Goal: Information Seeking & Learning: Understand process/instructions

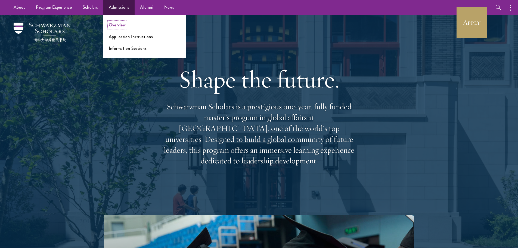
click at [124, 25] on link "Overview" at bounding box center [117, 25] width 17 height 6
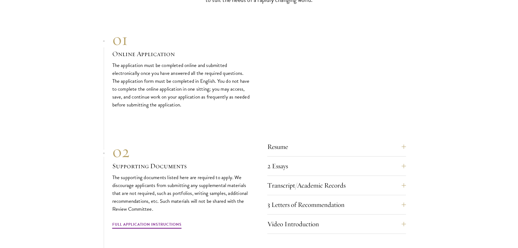
scroll to position [1822, 0]
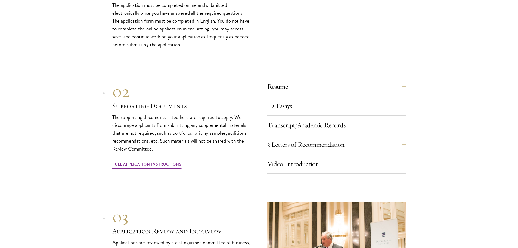
click at [279, 107] on button "2 Essays" at bounding box center [340, 105] width 139 height 13
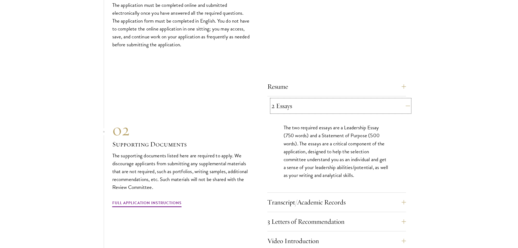
click at [279, 107] on button "2 Essays" at bounding box center [340, 105] width 139 height 13
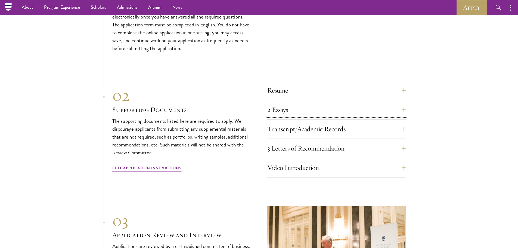
scroll to position [1767, 0]
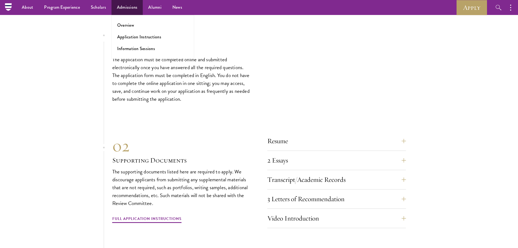
click at [138, 33] on ul "Overview Application Instructions Information Sessions" at bounding box center [152, 37] width 83 height 44
click at [139, 35] on link "Application Instructions" at bounding box center [139, 37] width 44 height 6
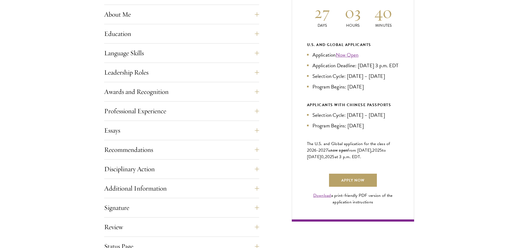
scroll to position [272, 0]
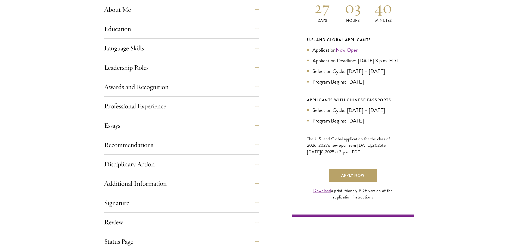
click at [160, 133] on div "Essays Each applicant is required to provide two essays and two short answer re…" at bounding box center [181, 127] width 155 height 16
click at [160, 119] on button "Essays" at bounding box center [185, 125] width 155 height 13
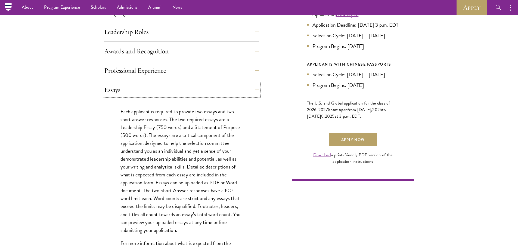
scroll to position [299, 0]
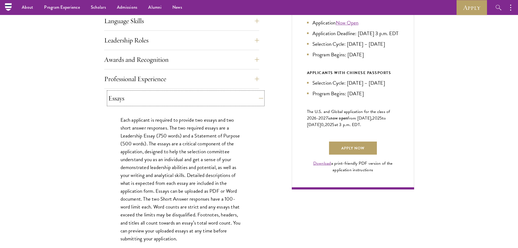
click at [257, 99] on button "Essays" at bounding box center [185, 98] width 155 height 13
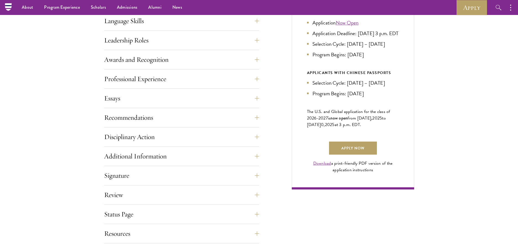
click at [58, 90] on div "Start the Process Take the first step toward joining a global community that wi…" at bounding box center [259, 51] width 518 height 384
